Goal: Information Seeking & Learning: Find specific fact

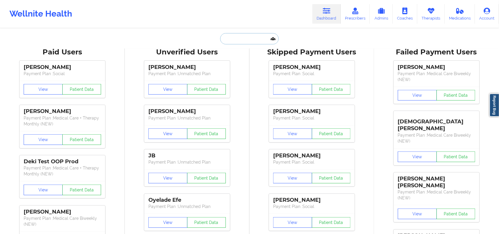
click at [228, 40] on input "text" at bounding box center [249, 38] width 58 height 11
paste input "[PERSON_NAME]"
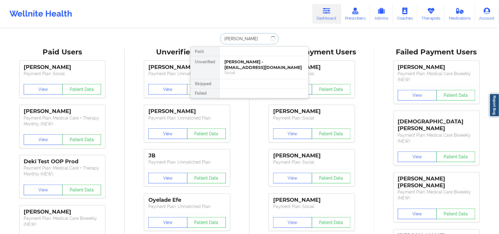
type input "[PERSON_NAME]"
click at [228, 61] on div "[PERSON_NAME] - [EMAIL_ADDRESS][DOMAIN_NAME]" at bounding box center [263, 64] width 79 height 11
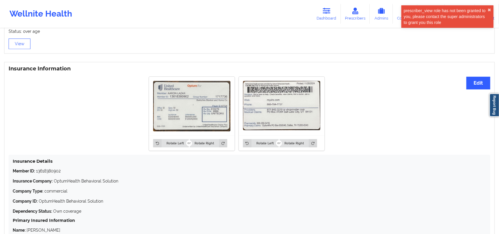
scroll to position [476, 0]
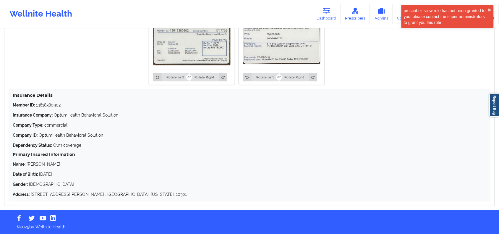
click at [58, 105] on p "Member ID: 13618380902" at bounding box center [249, 105] width 473 height 6
copy p "13618380902"
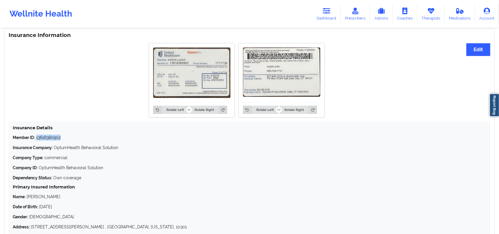
scroll to position [402, 0]
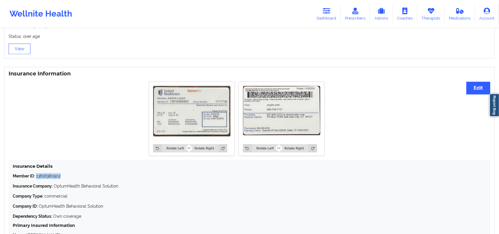
copy p "13618380902"
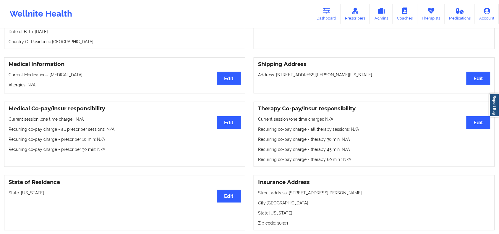
scroll to position [70, 0]
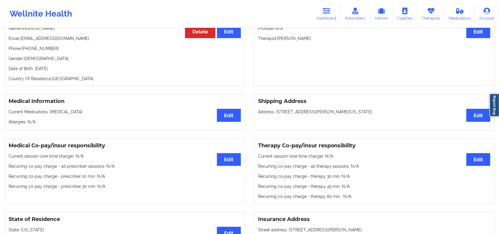
click at [72, 73] on div "Personal Information Edit Delete Name: [PERSON_NAME] Email: [PERSON_NAME][EMAIL…" at bounding box center [124, 48] width 241 height 75
click at [73, 71] on p "Date of Birth: [DEMOGRAPHIC_DATA]" at bounding box center [125, 69] width 232 height 6
copy p "1977"
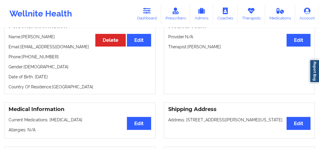
scroll to position [38, 0]
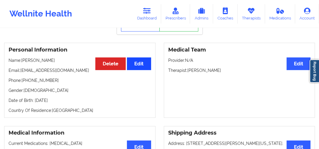
copy p "1977"
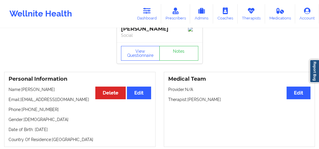
scroll to position [0, 0]
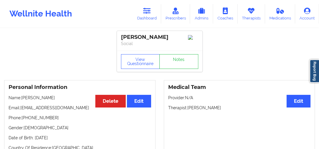
click at [142, 39] on div "[PERSON_NAME]" at bounding box center [159, 37] width 77 height 7
copy div "[PERSON_NAME]"
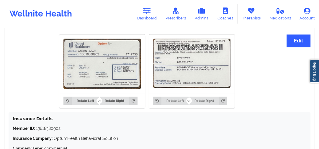
scroll to position [449, 0]
click at [101, 55] on img at bounding box center [102, 64] width 77 height 51
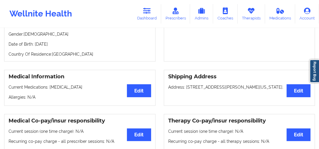
scroll to position [95, 0]
